Goal: Transaction & Acquisition: Purchase product/service

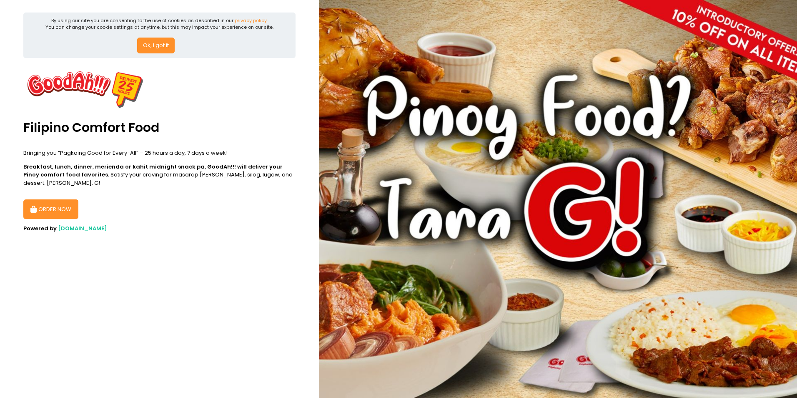
click at [64, 203] on button "ORDER NOW" at bounding box center [50, 209] width 55 height 20
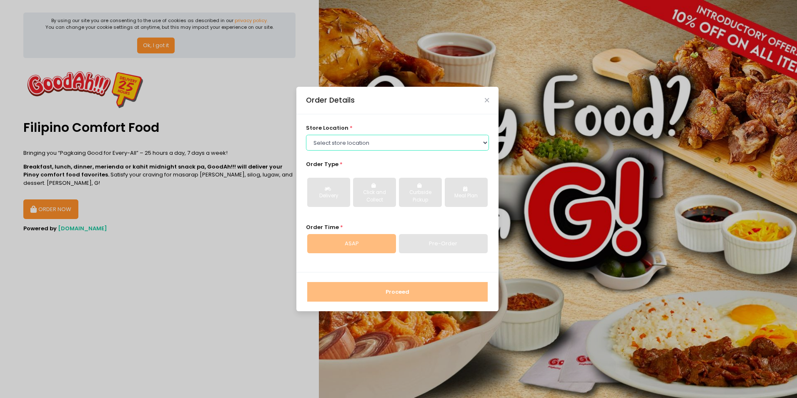
click at [337, 144] on select "Select store location GoodAh!!! Timog GoodAh!!!Granada GoodAh!!! Sucat GoodAh!!…" at bounding box center [398, 143] width 184 height 16
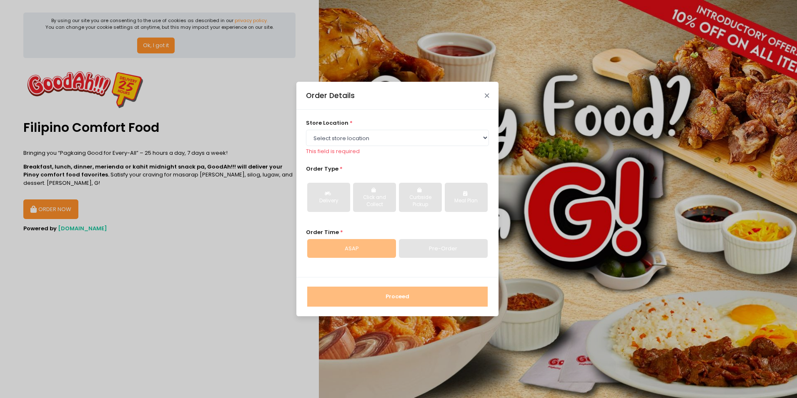
click at [486, 101] on div "Order Details" at bounding box center [398, 96] width 202 height 28
click at [486, 99] on div "Order Details" at bounding box center [398, 96] width 202 height 28
click at [486, 95] on icon "Close" at bounding box center [487, 96] width 4 height 6
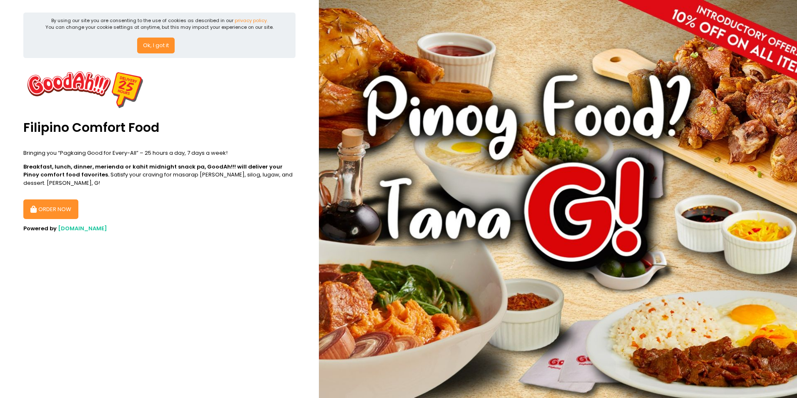
click at [67, 199] on button "ORDER NOW" at bounding box center [50, 209] width 55 height 20
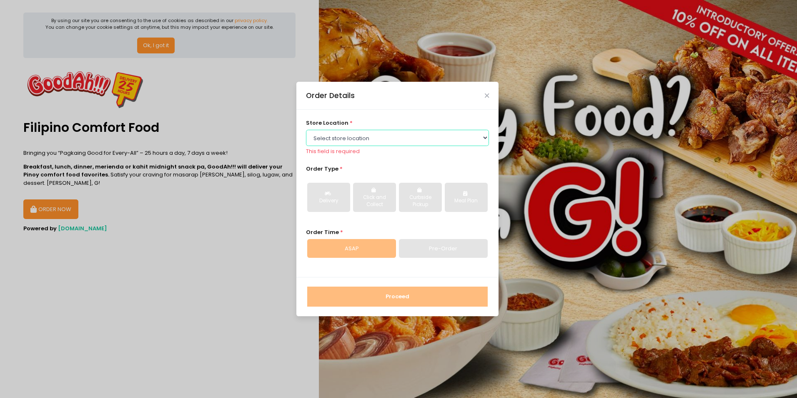
click at [355, 140] on select "Select store location GoodAh!!! Timog GoodAh!!!Granada GoodAh!!! Sucat GoodAh!!…" at bounding box center [398, 138] width 184 height 16
select select "61a971b5a40c0805e2bf2eaa"
click at [306, 134] on select "Select store location GoodAh!!! Timog GoodAh!!!Granada GoodAh!!! Sucat GoodAh!!…" at bounding box center [398, 138] width 184 height 16
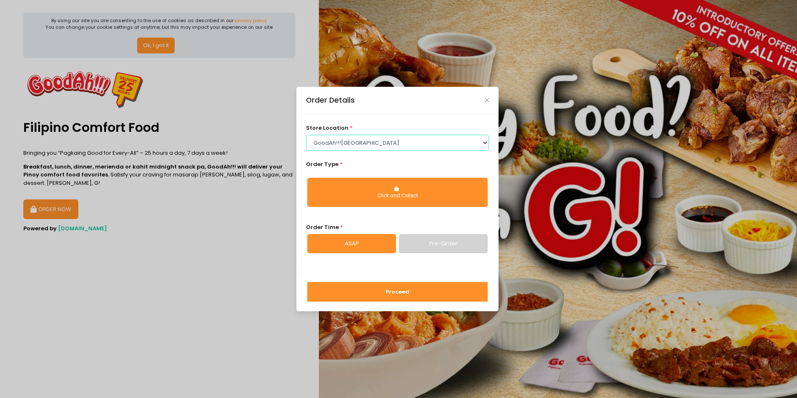
click at [355, 142] on select "Select store location GoodAh!!! Timog GoodAh!!!Granada GoodAh!!! Sucat GoodAh!!…" at bounding box center [398, 143] width 184 height 16
click at [486, 97] on icon "Close" at bounding box center [487, 100] width 4 height 6
